Goal: Task Accomplishment & Management: Manage account settings

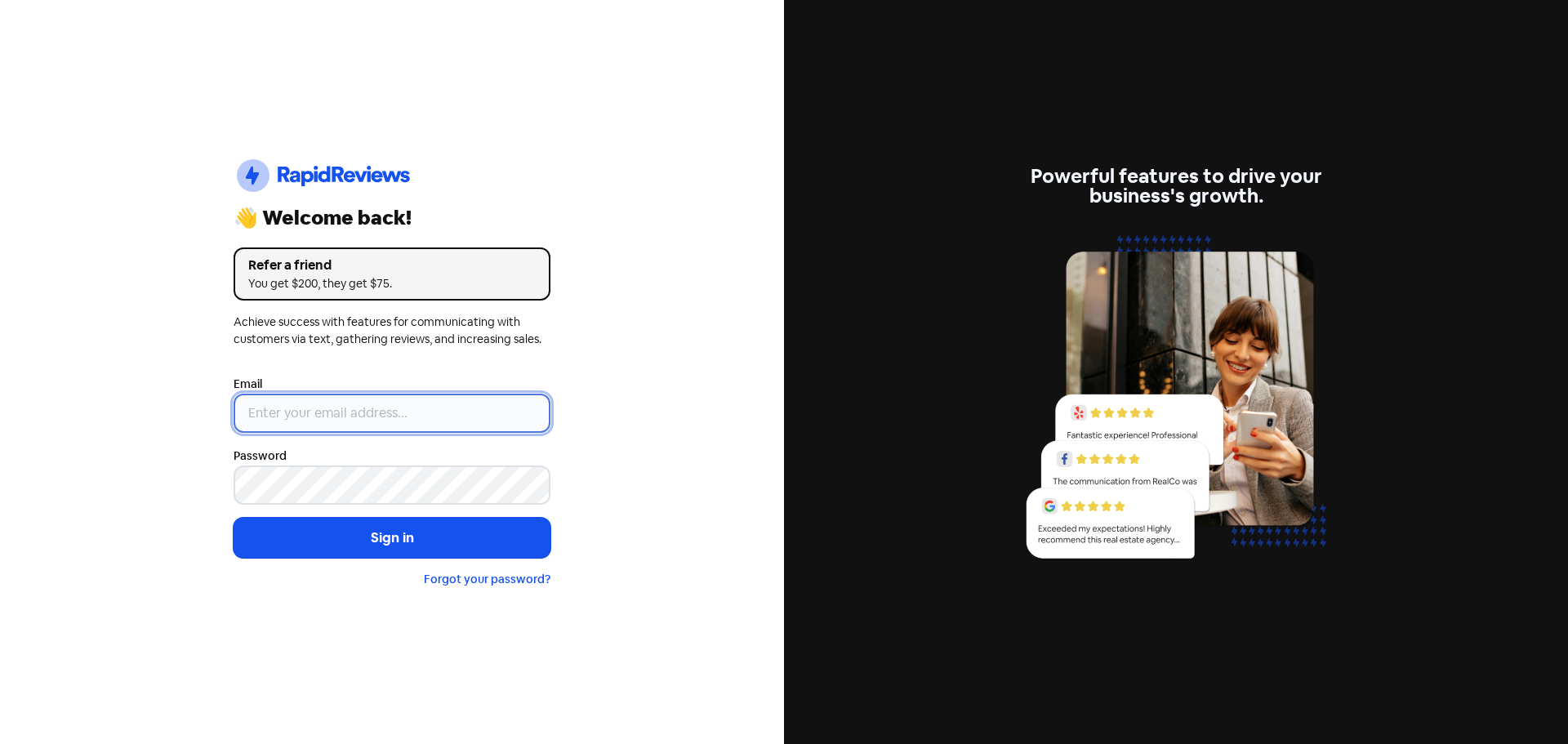
click at [328, 396] on input "email" at bounding box center [392, 413] width 317 height 39
type input "[EMAIL_ADDRESS][DOMAIN_NAME]"
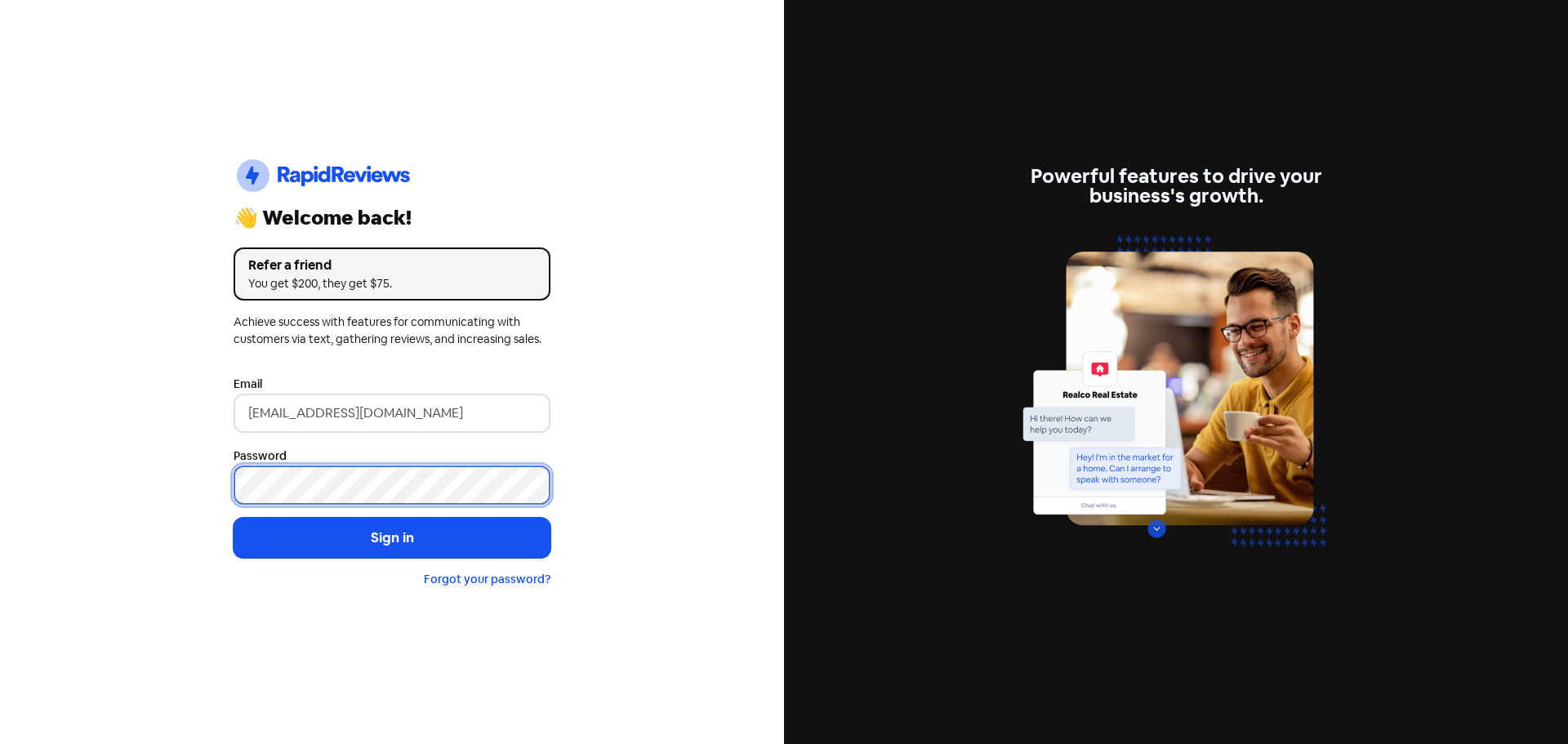
click at [234, 518] on button "Sign in" at bounding box center [392, 538] width 317 height 41
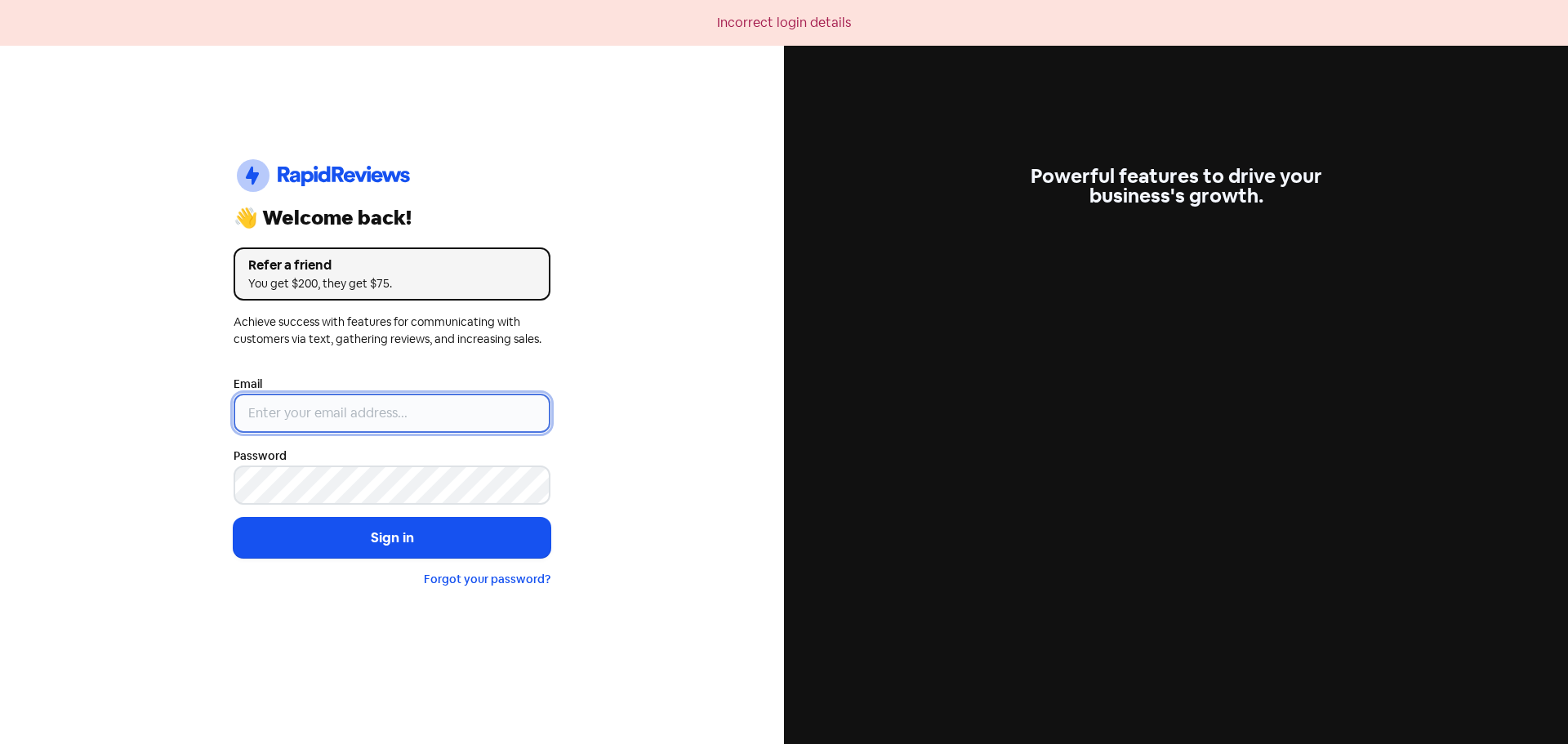
click at [339, 416] on input "email" at bounding box center [392, 413] width 317 height 39
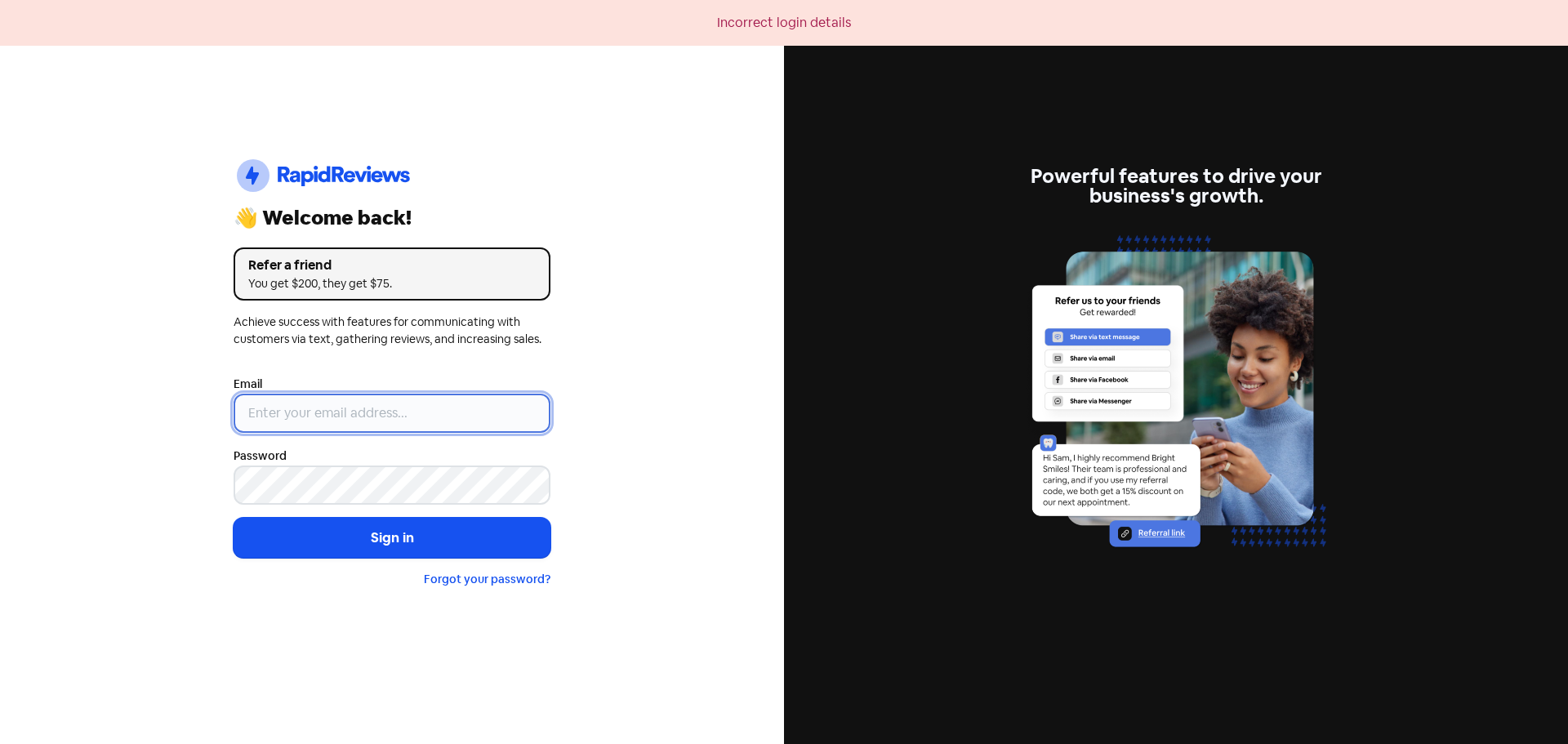
type input "[EMAIL_ADDRESS][DOMAIN_NAME]"
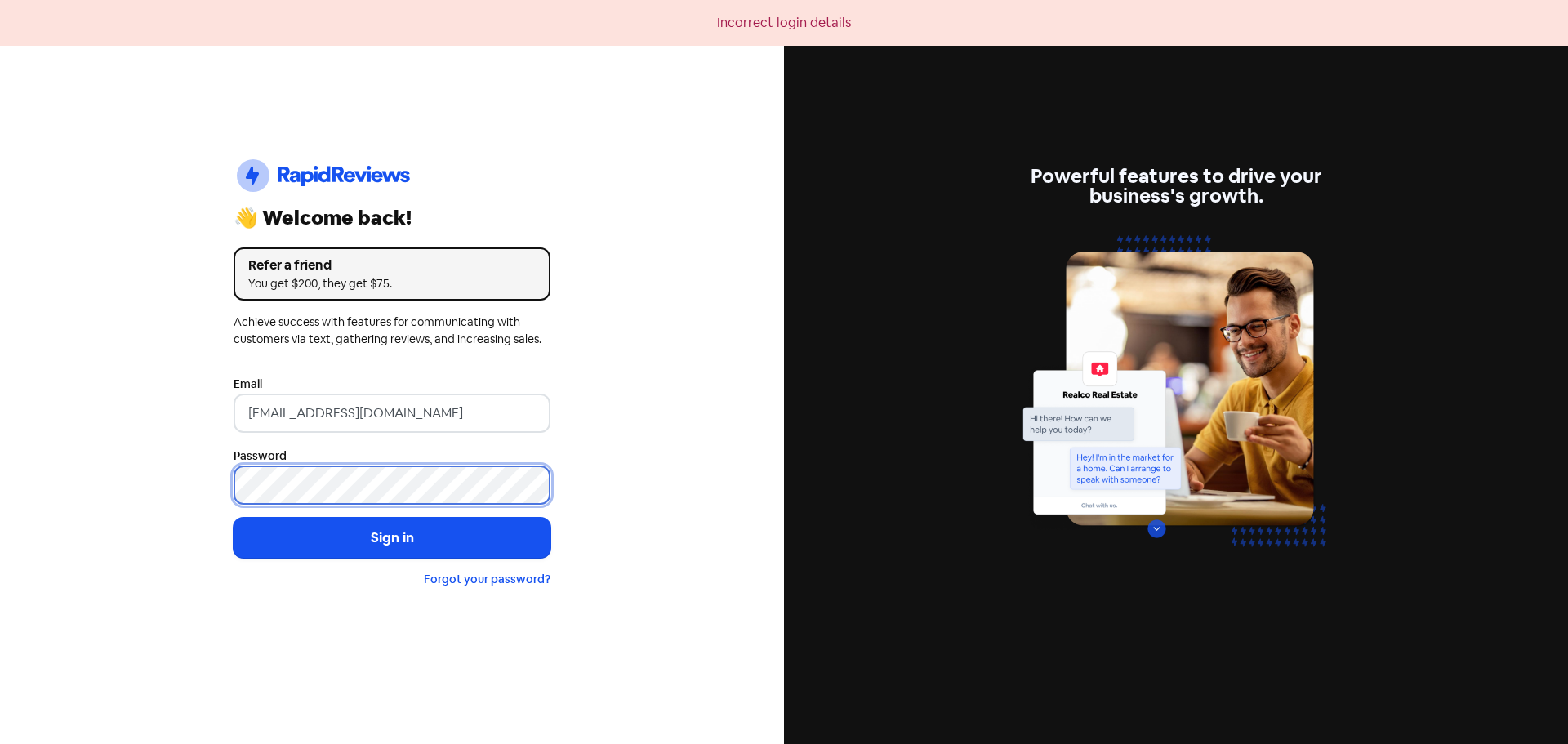
click at [234, 518] on button "Sign in" at bounding box center [392, 538] width 317 height 41
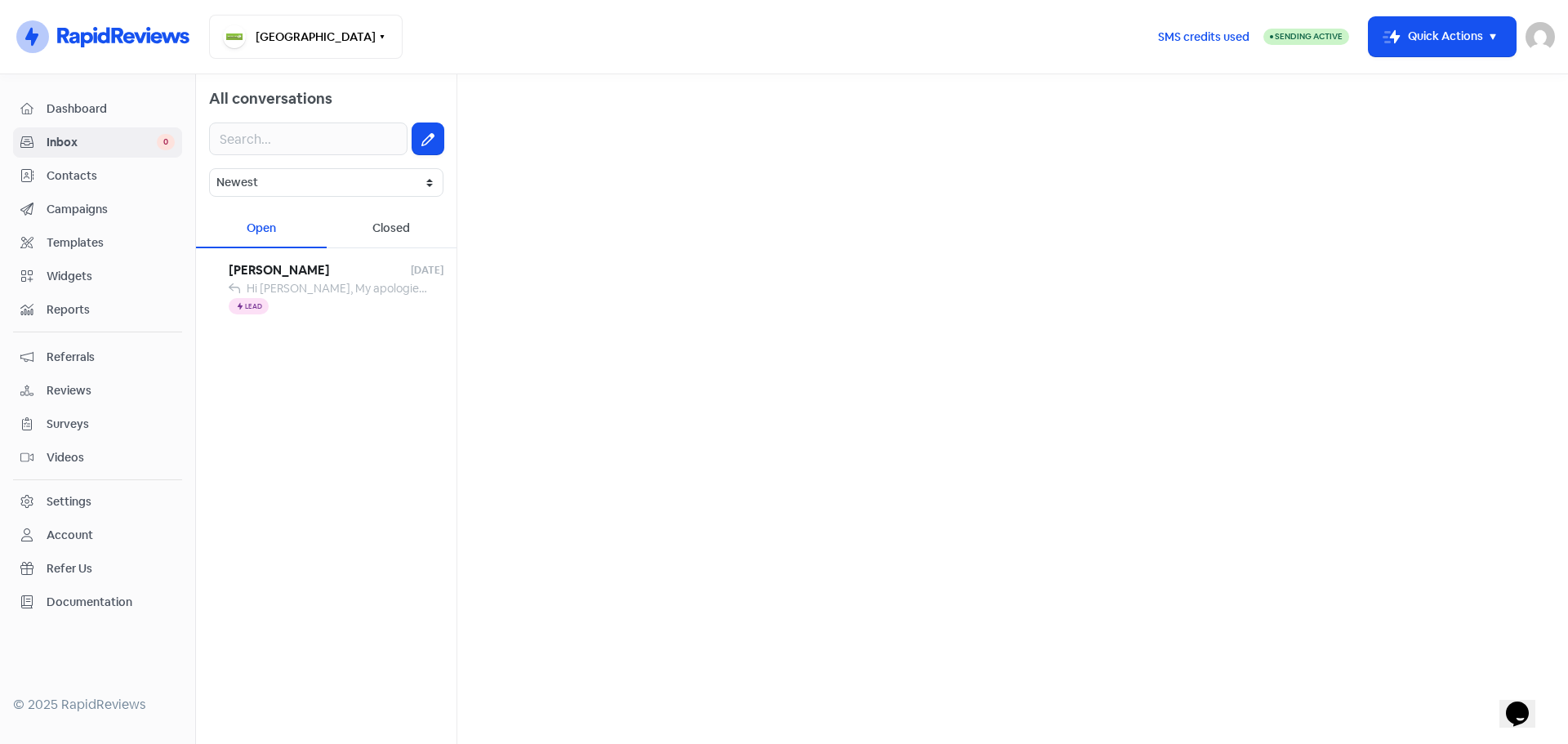
drag, startPoint x: 330, startPoint y: 296, endPoint x: 363, endPoint y: 347, distance: 60.7
click at [330, 295] on div "Hi [PERSON_NAME], My apologies for the phone not working. I have just tried to …" at bounding box center [337, 288] width 181 height 17
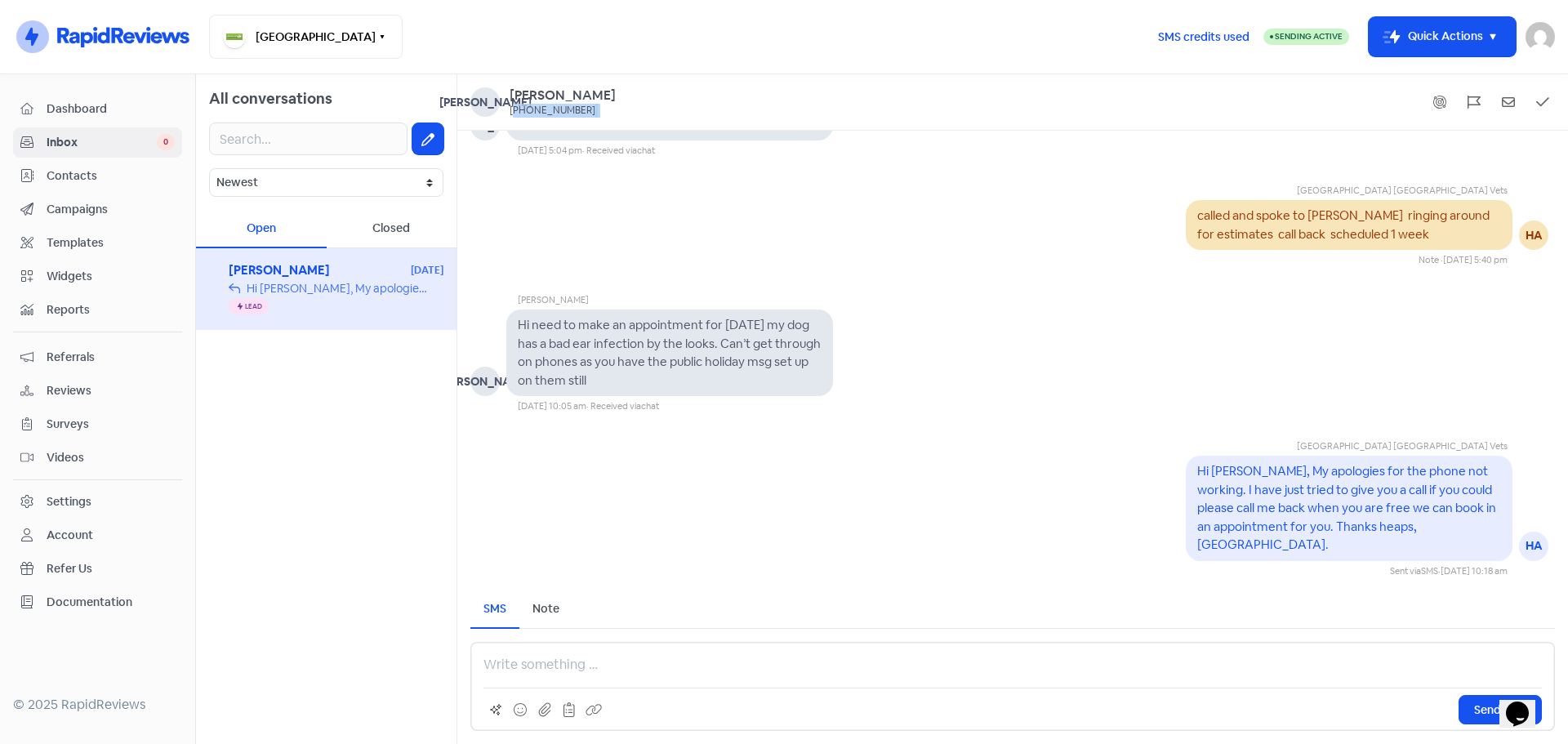
drag, startPoint x: 591, startPoint y: 109, endPoint x: 514, endPoint y: 114, distance: 77.2
click at [514, 114] on div "[PERSON_NAME] [PERSON_NAME] [PHONE_NUMBER]" at bounding box center [1012, 101] width 1084 height 30
copy div "61431200955"
click at [91, 391] on span "Reviews" at bounding box center [111, 391] width 128 height 17
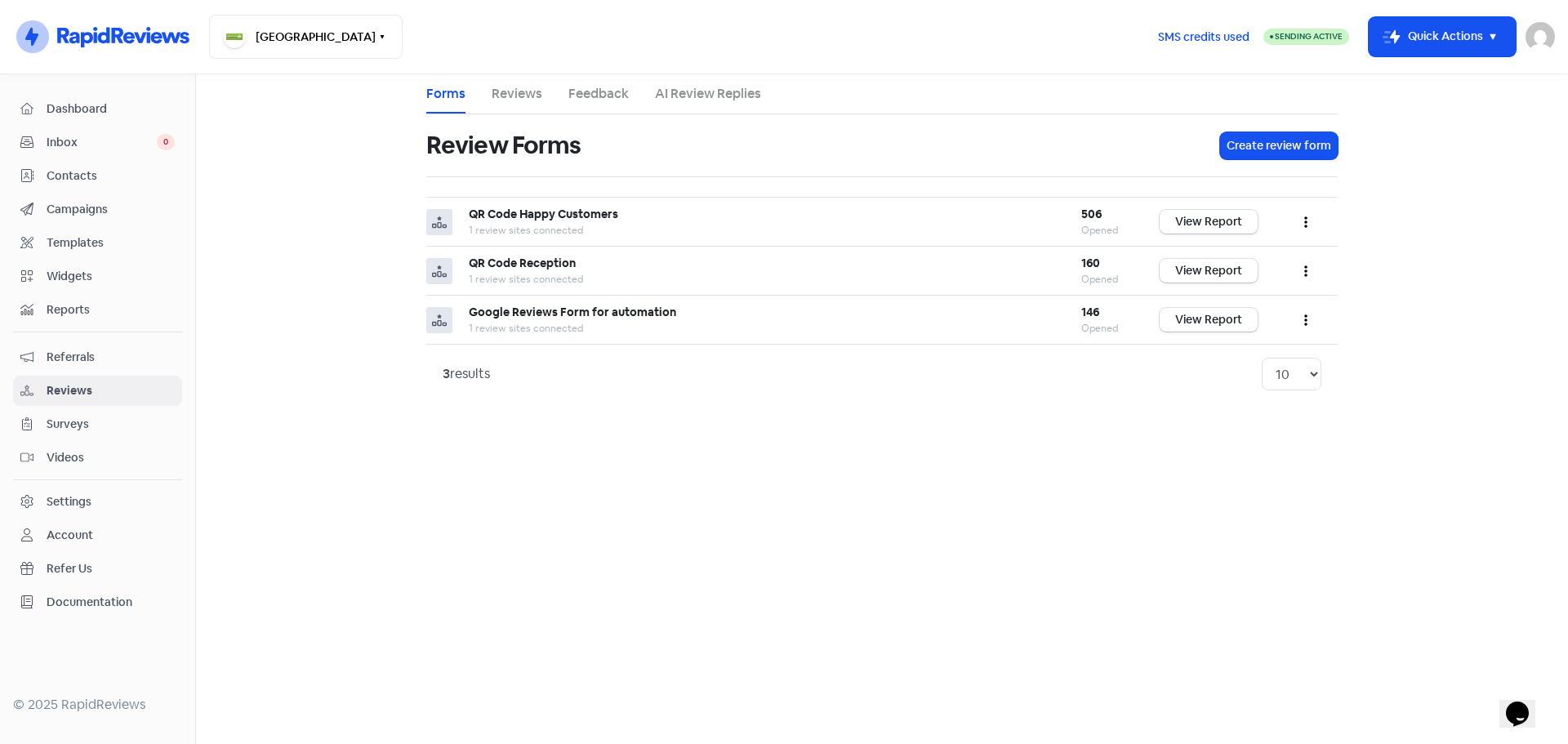
click at [505, 100] on link "Reviews" at bounding box center [516, 94] width 51 height 19
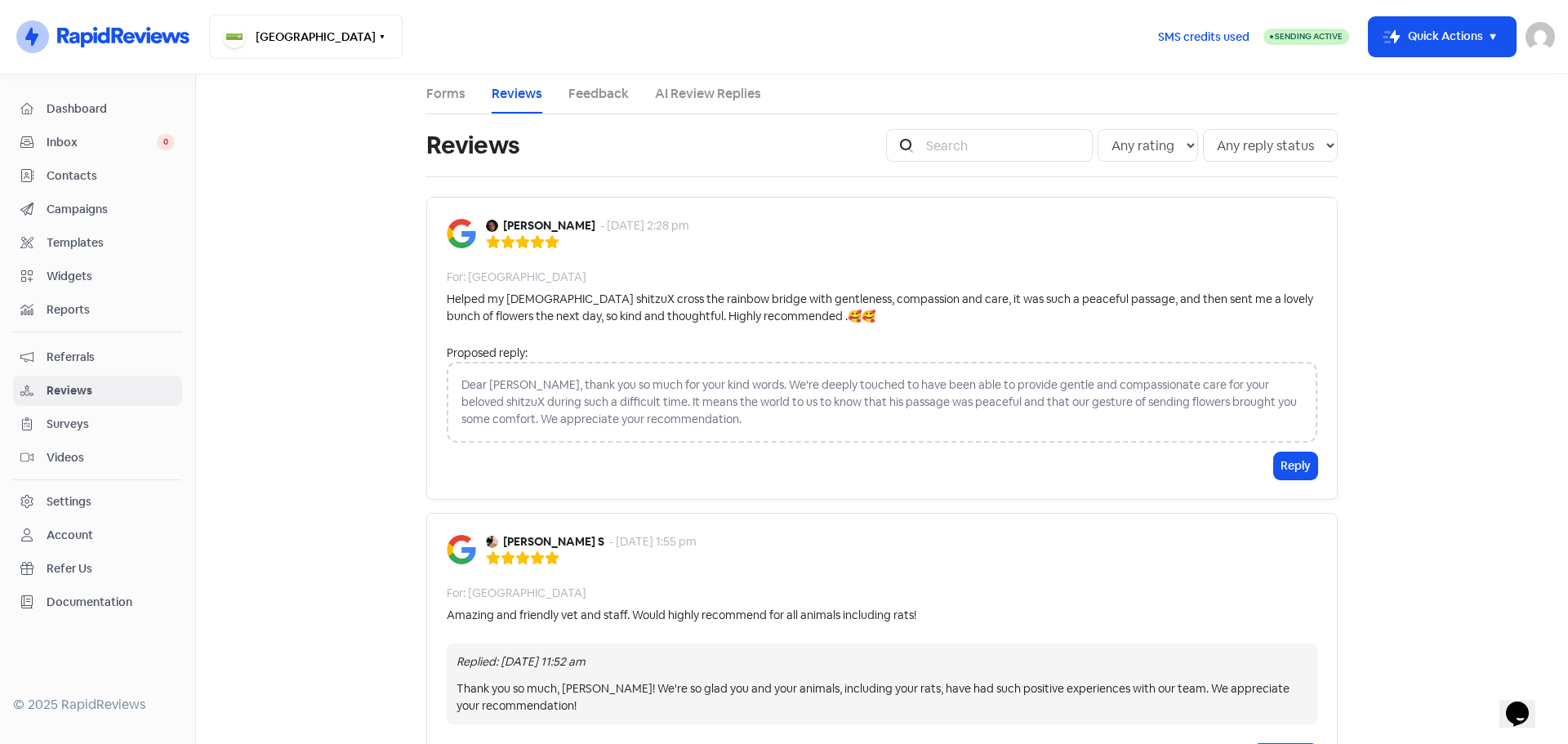
click at [585, 96] on link "Feedback" at bounding box center [598, 94] width 60 height 19
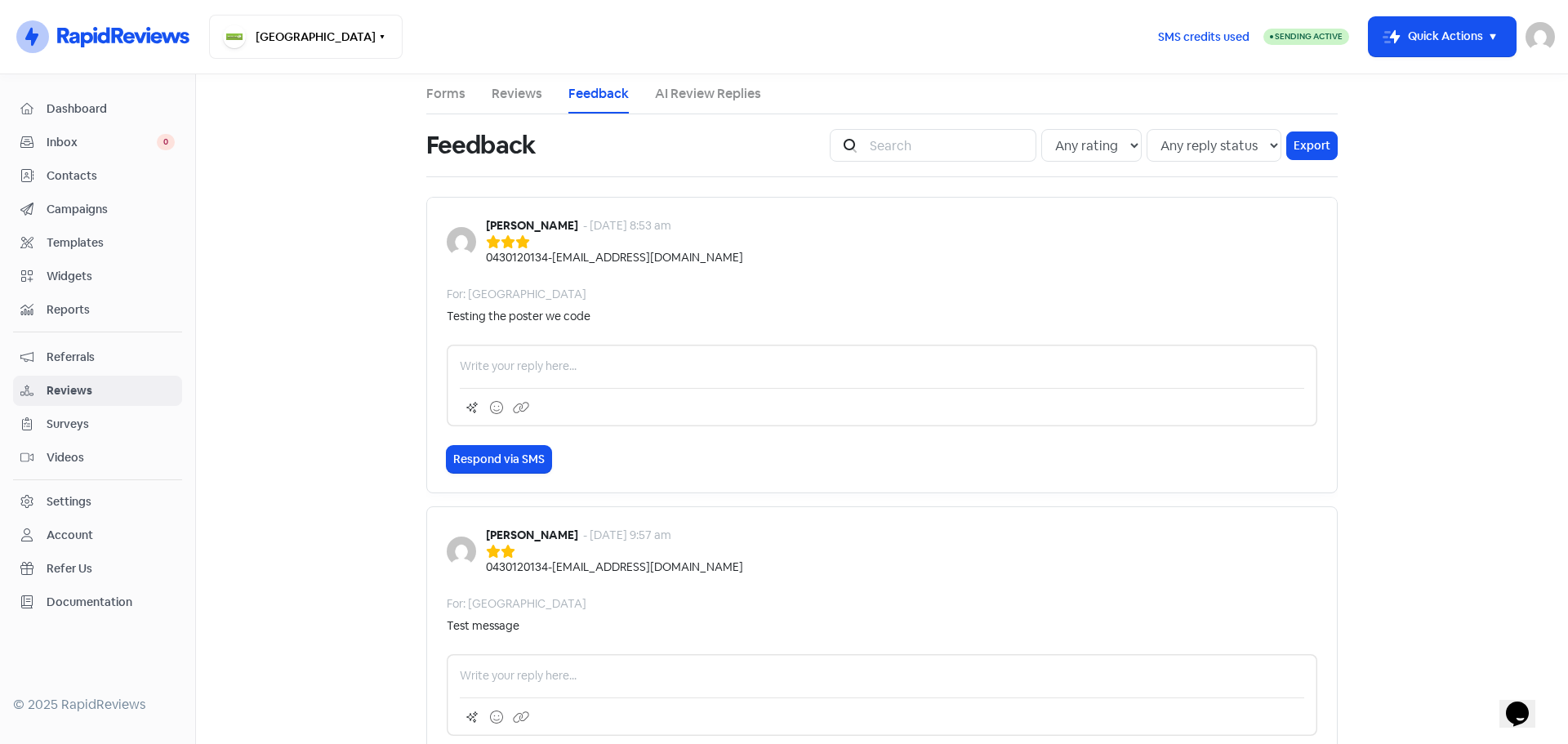
click at [500, 94] on link "Reviews" at bounding box center [516, 94] width 51 height 19
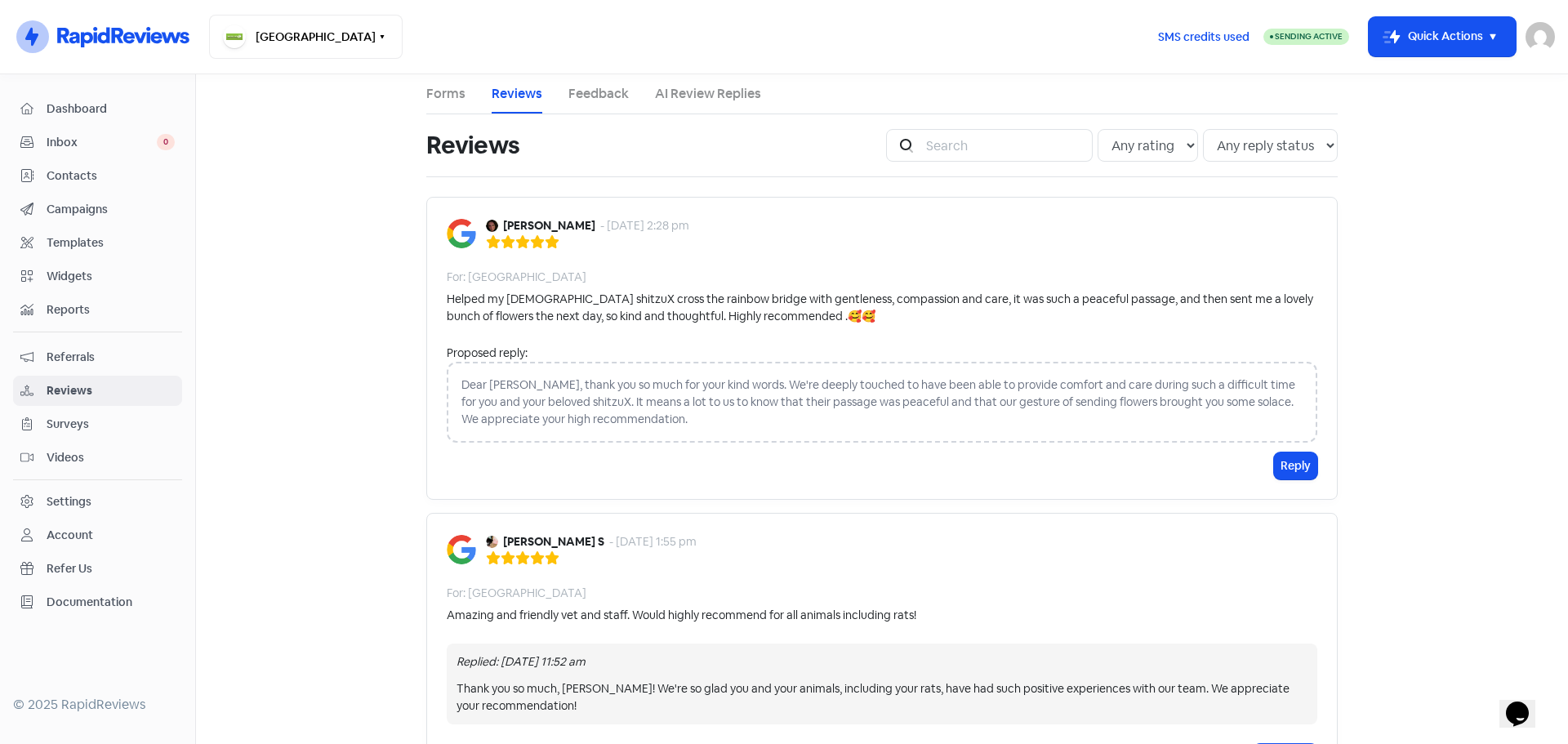
click at [74, 143] on span "Inbox" at bounding box center [102, 143] width 110 height 17
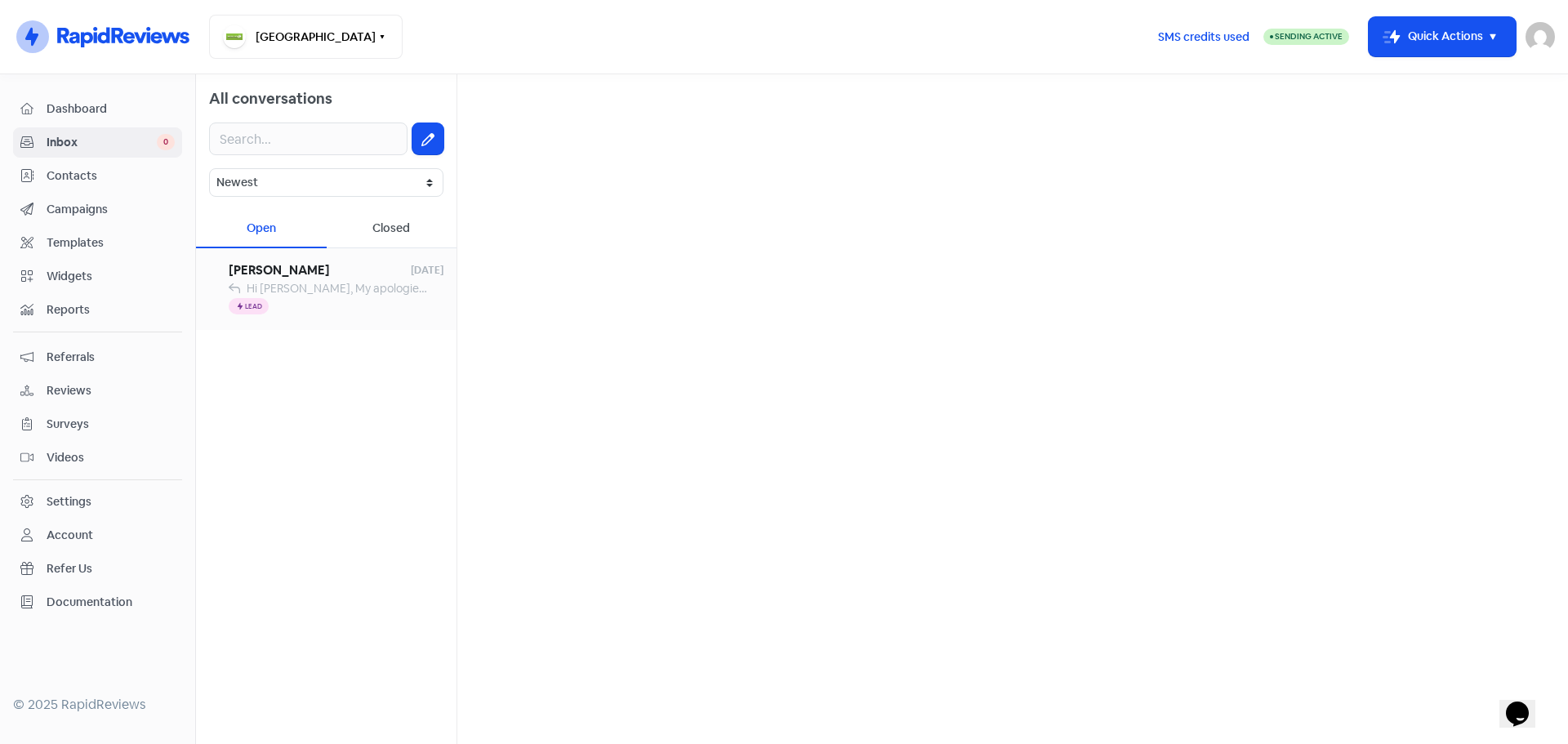
click at [389, 277] on span "[PERSON_NAME]" at bounding box center [320, 271] width 182 height 19
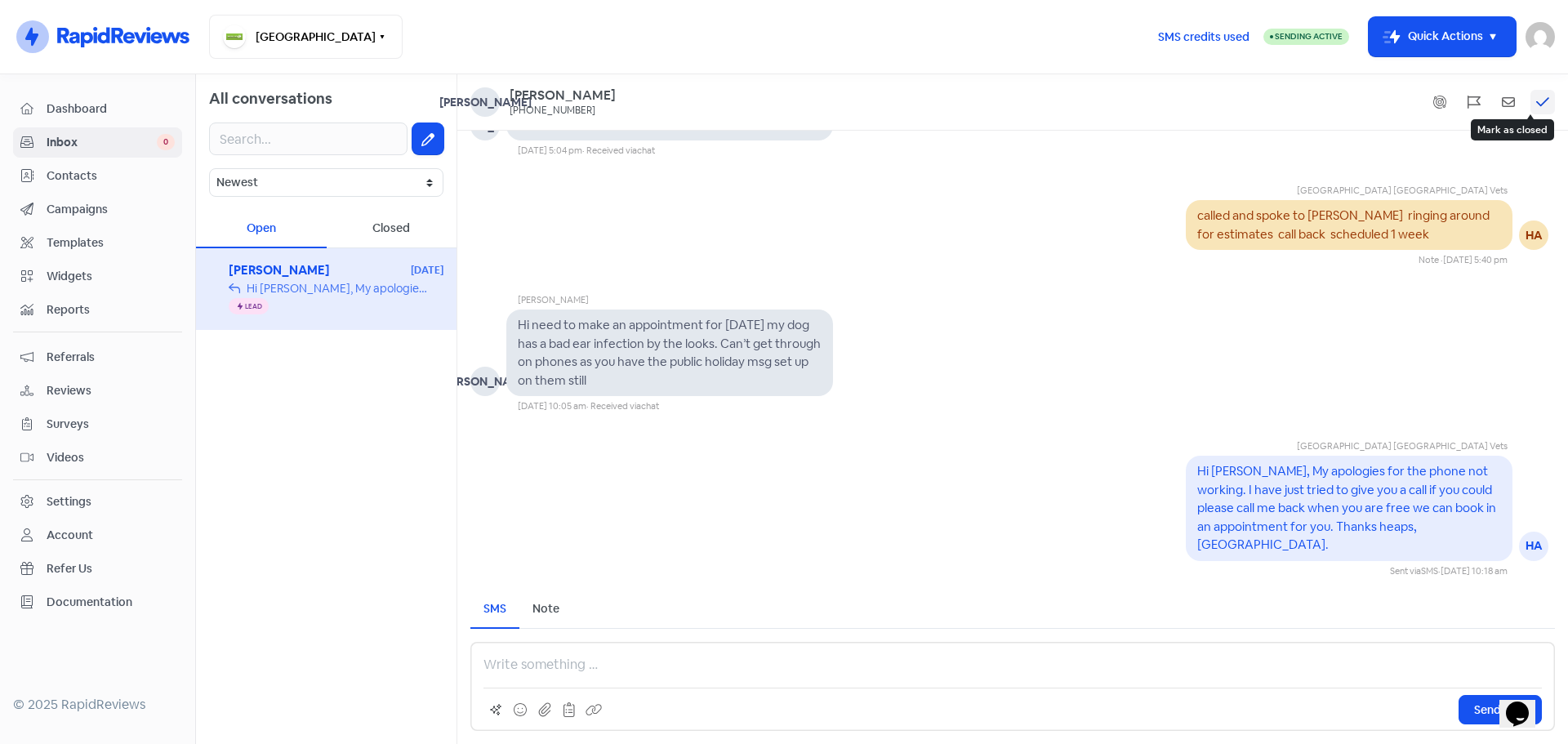
click at [1541, 102] on icon at bounding box center [1543, 101] width 13 height 14
